Goal: Information Seeking & Learning: Learn about a topic

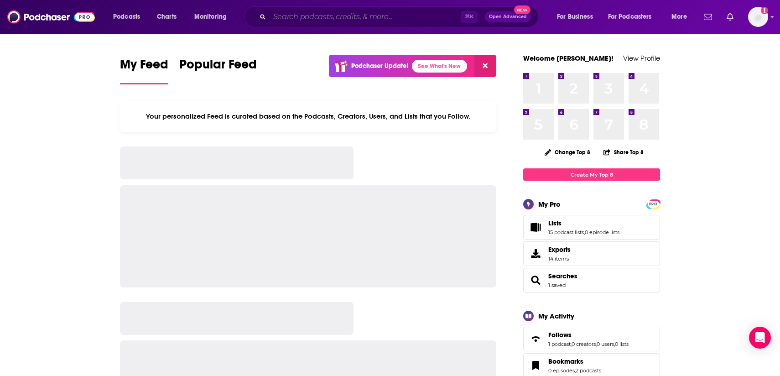
click at [297, 17] on input "Search podcasts, credits, & more..." at bounding box center [365, 17] width 191 height 15
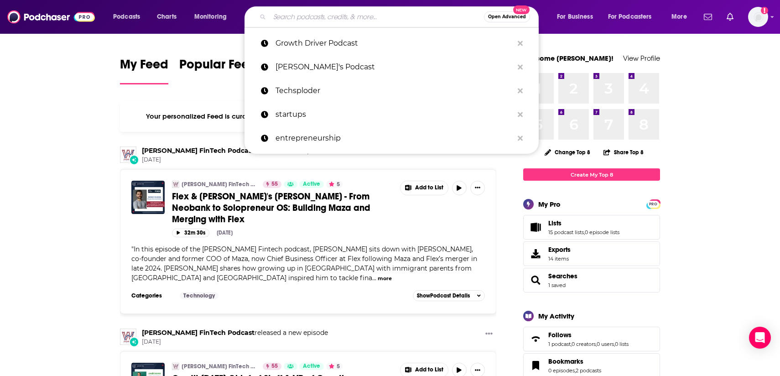
paste input "Women Who Make it Happen: Journeys to Success"
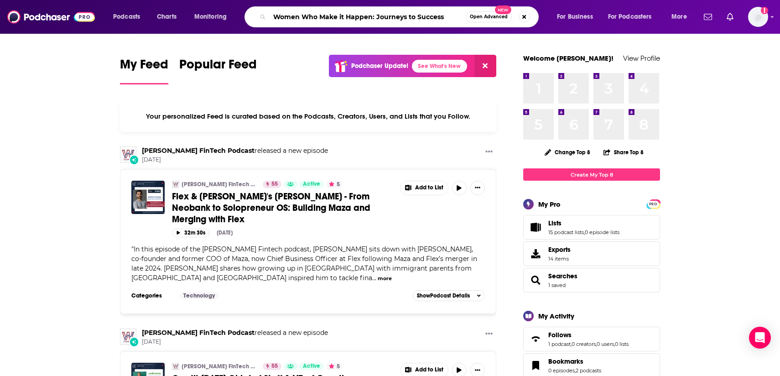
type input "Women Who Make it Happen: Journeys to Success"
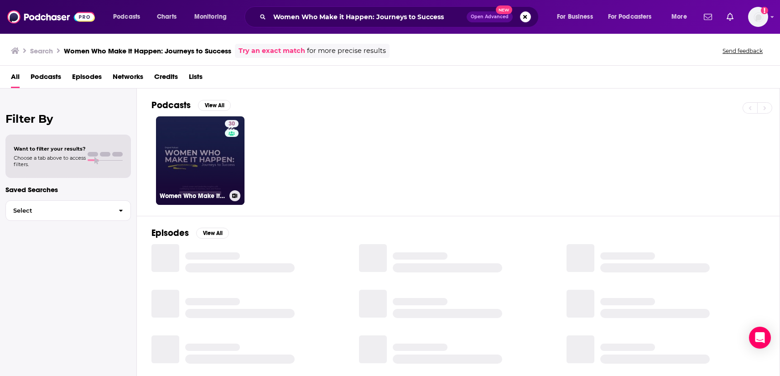
click at [179, 161] on link "30 Women Who Make It Happen: Journeys to Success" at bounding box center [200, 160] width 89 height 89
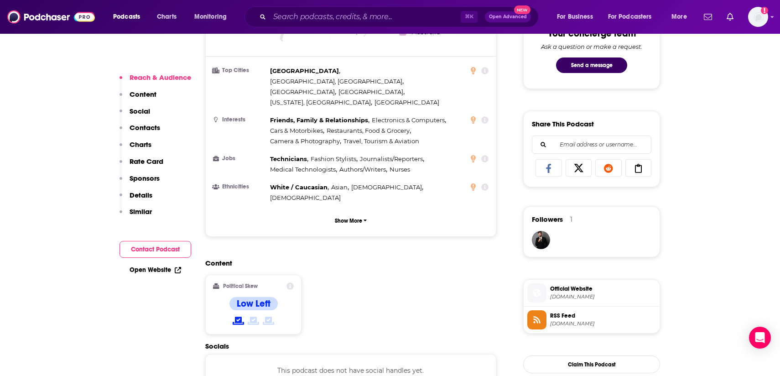
scroll to position [534, 0]
